Goal: Download file/media

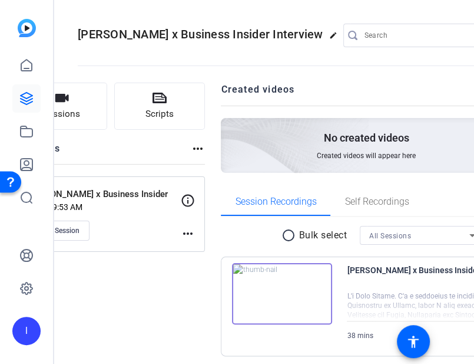
scroll to position [44, 0]
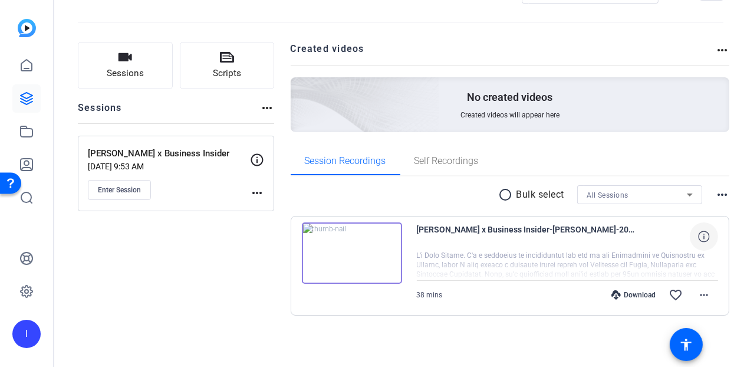
click at [474, 235] on icon at bounding box center [703, 235] width 11 height 11
click at [474, 230] on span "[PERSON_NAME] x Business Insider-[PERSON_NAME]-2025-09-08-16-44-03-964-0" at bounding box center [502, 236] width 180 height 28
click at [388, 253] on img at bounding box center [348, 252] width 100 height 61
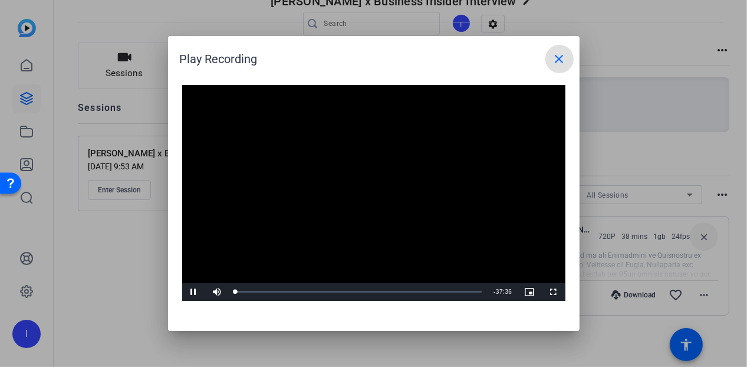
click at [474, 61] on mat-icon "close" at bounding box center [559, 59] width 14 height 14
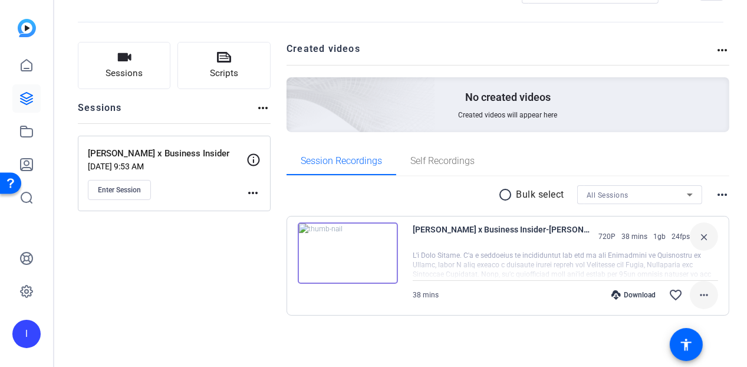
click at [474, 294] on span at bounding box center [703, 294] width 28 height 28
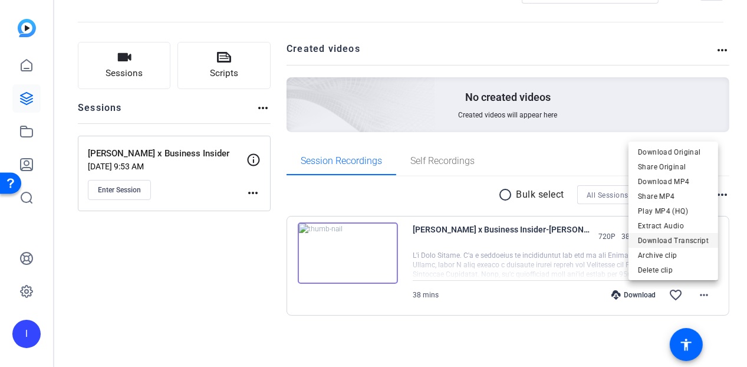
click at [474, 237] on span "Download Transcript" at bounding box center [673, 240] width 71 height 14
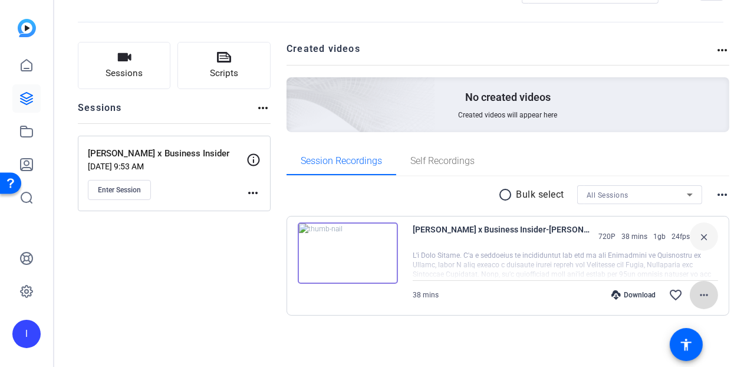
click at [474, 289] on mat-icon "more_horiz" at bounding box center [704, 295] width 14 height 14
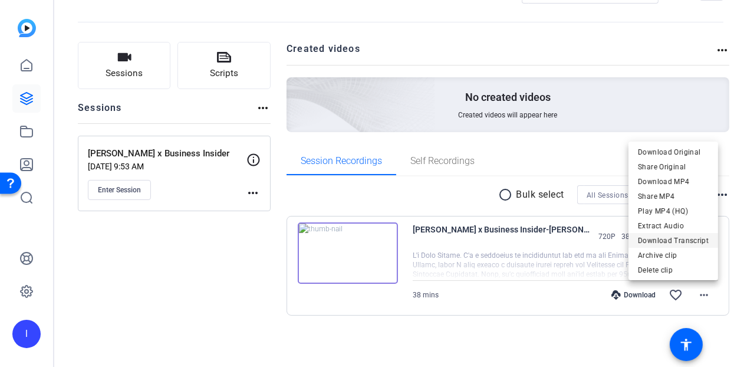
click at [474, 241] on span "Download Transcript" at bounding box center [673, 240] width 71 height 14
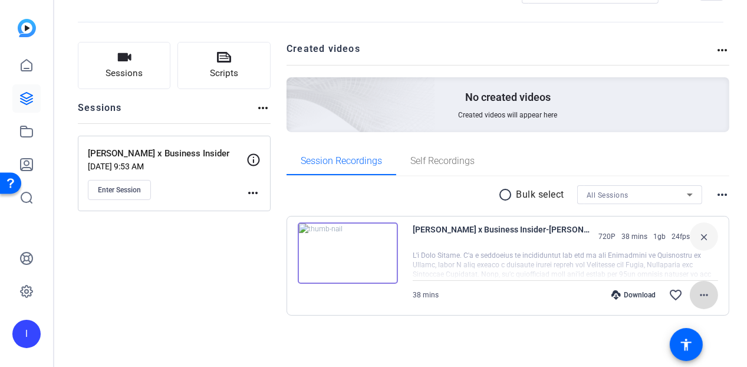
click at [474, 291] on span at bounding box center [703, 294] width 28 height 28
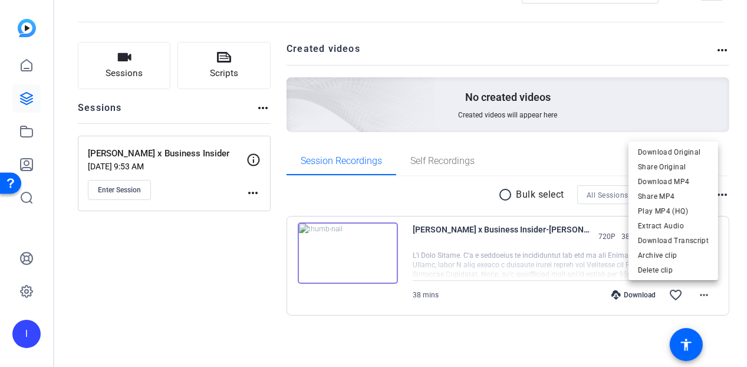
click at [474, 160] on div at bounding box center [373, 183] width 747 height 367
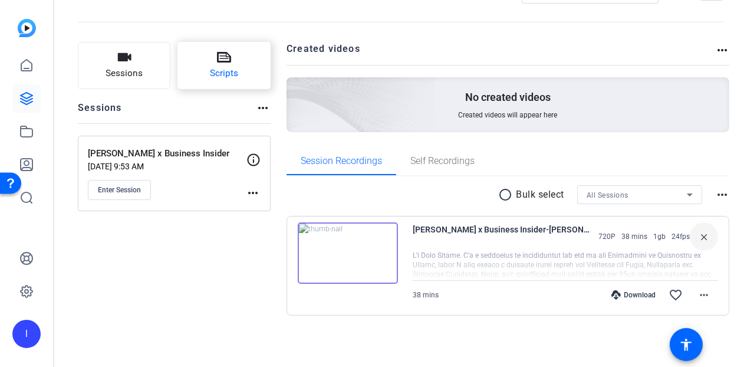
click at [225, 68] on span "Scripts" at bounding box center [224, 74] width 28 height 14
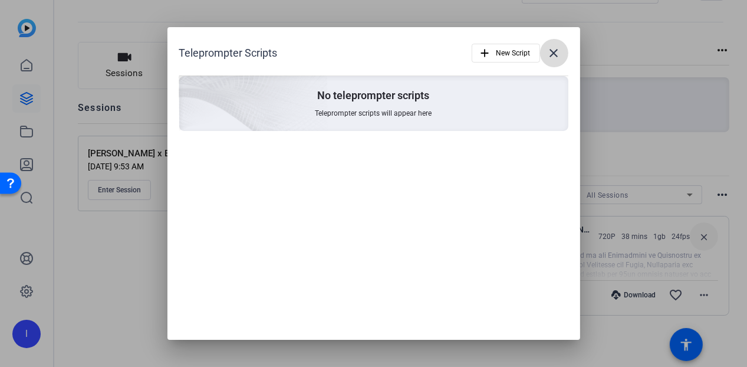
click at [474, 49] on mat-icon "close" at bounding box center [554, 53] width 14 height 14
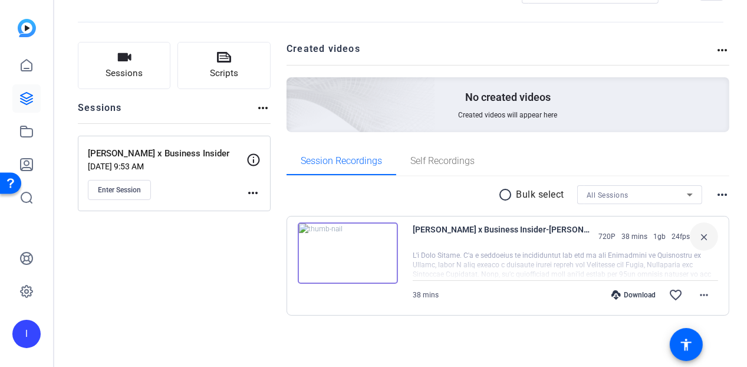
click at [253, 192] on mat-icon "more_horiz" at bounding box center [253, 193] width 14 height 14
click at [198, 259] on div at bounding box center [373, 183] width 747 height 367
click at [181, 288] on div "Sessions Scripts Sessions more_horiz [PERSON_NAME] x Business Insider [DATE] 9:…" at bounding box center [174, 197] width 193 height 311
click at [474, 289] on mat-icon "more_horiz" at bounding box center [704, 295] width 14 height 14
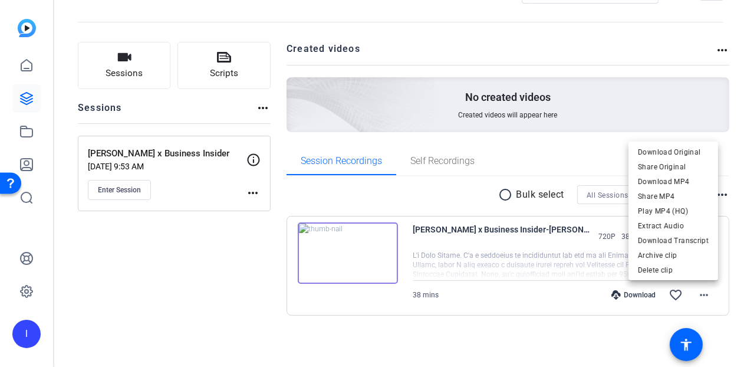
click at [474, 329] on div at bounding box center [373, 183] width 747 height 367
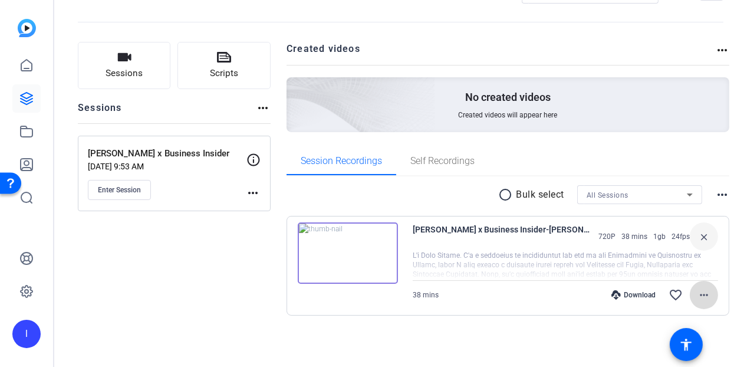
click at [474, 296] on mat-icon "more_horiz" at bounding box center [704, 295] width 14 height 14
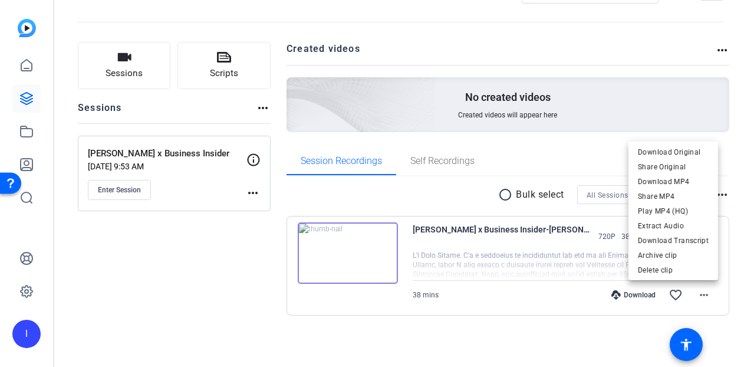
click at [474, 313] on div at bounding box center [373, 183] width 747 height 367
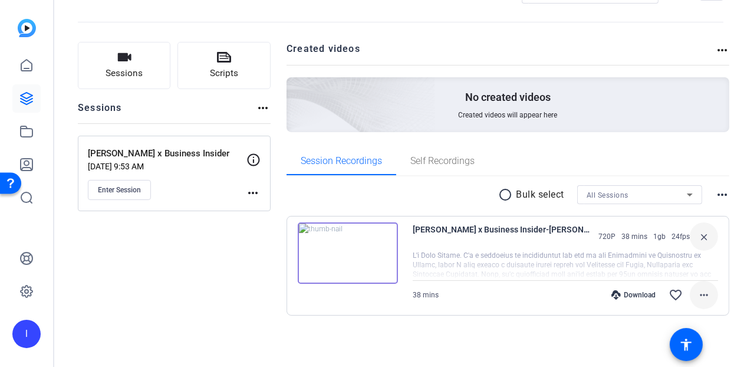
click at [474, 302] on span at bounding box center [703, 294] width 28 height 28
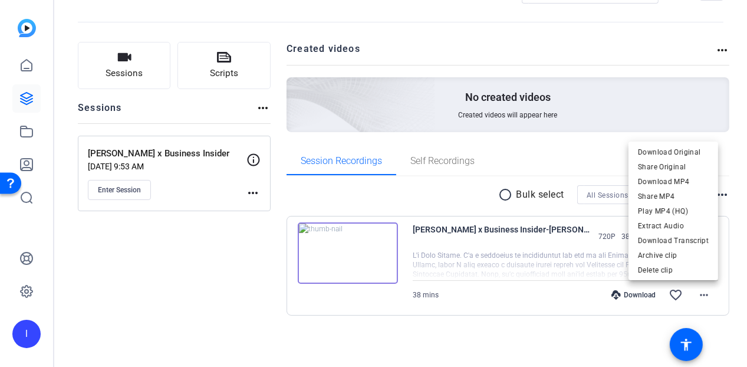
click at [474, 156] on div at bounding box center [373, 183] width 747 height 367
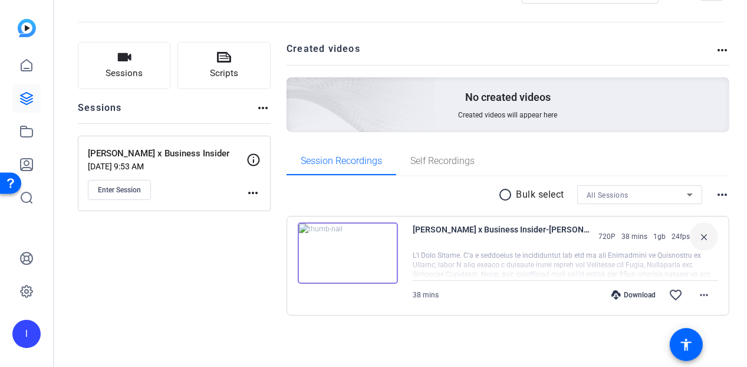
click at [474, 260] on div at bounding box center [564, 264] width 305 height 29
click at [427, 296] on span "38 mins" at bounding box center [425, 295] width 26 height 8
click at [474, 257] on div at bounding box center [564, 264] width 305 height 29
click at [474, 228] on span "[PERSON_NAME] x Business Insider-[PERSON_NAME]-2025-09-08-16-44-03-964-0" at bounding box center [502, 236] width 180 height 28
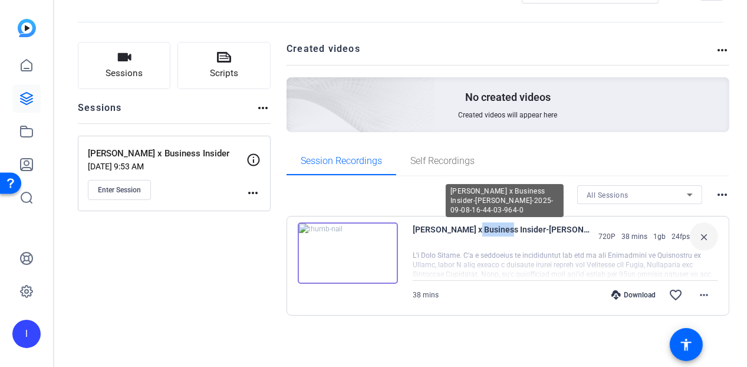
click at [474, 228] on span "[PERSON_NAME] x Business Insider-[PERSON_NAME]-2025-09-08-16-44-03-964-0" at bounding box center [502, 236] width 180 height 28
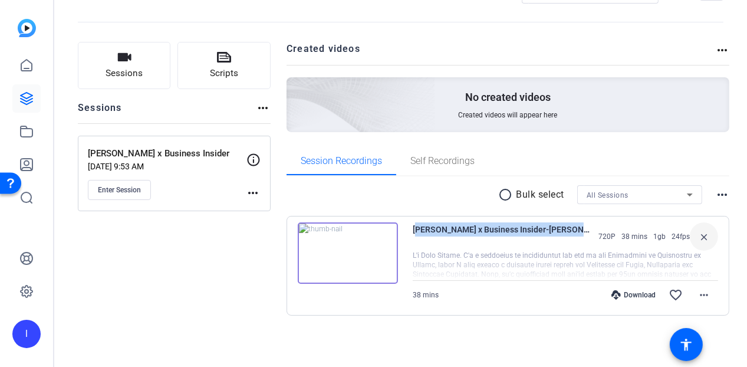
click at [375, 244] on img at bounding box center [348, 252] width 100 height 61
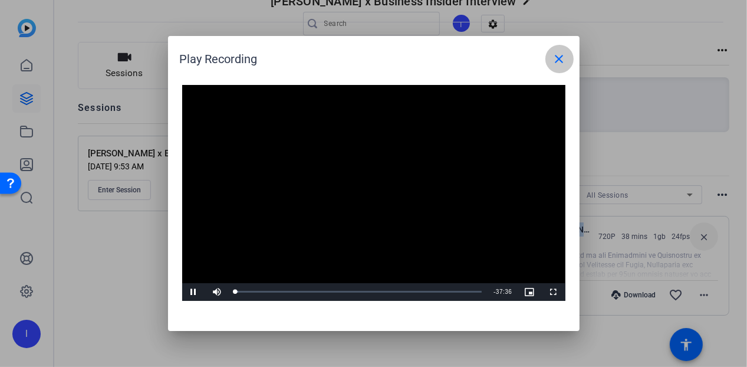
click at [474, 61] on mat-icon "close" at bounding box center [559, 59] width 14 height 14
